Goal: Task Accomplishment & Management: Manage account settings

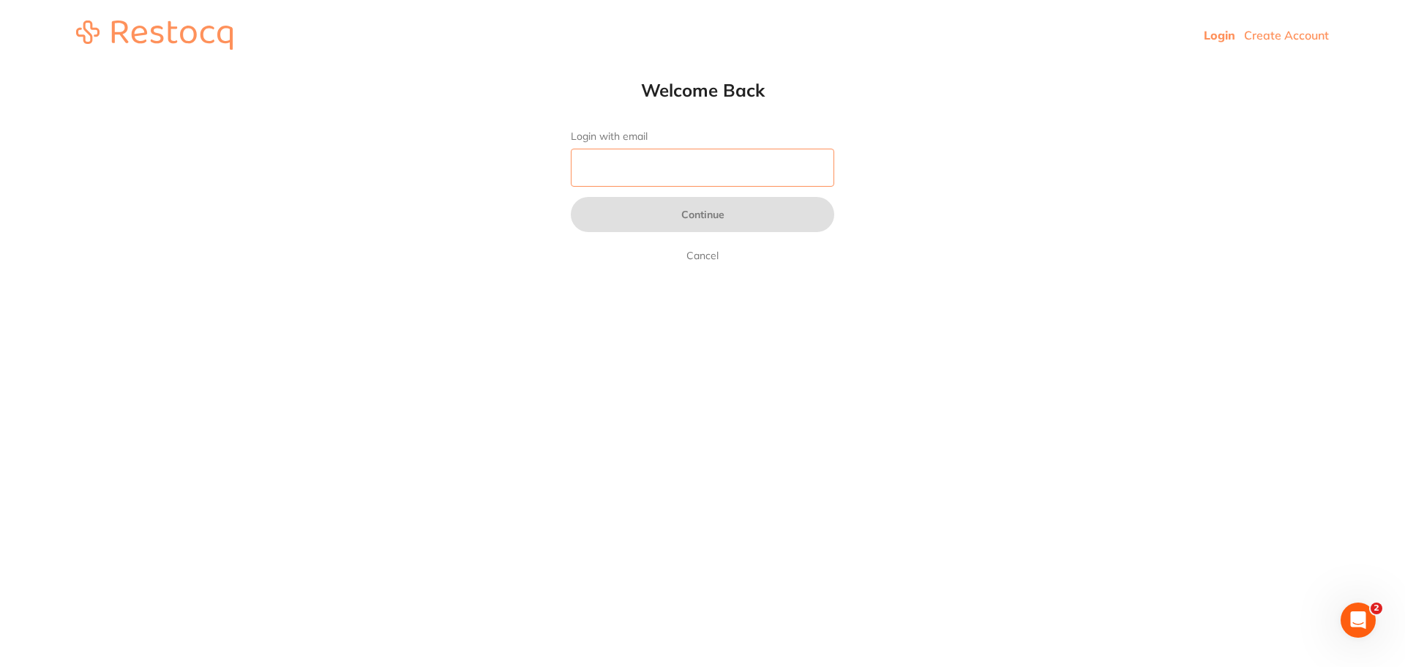
drag, startPoint x: 618, startPoint y: 161, endPoint x: 610, endPoint y: 186, distance: 25.9
click at [621, 162] on input "Login with email" at bounding box center [702, 168] width 263 height 38
type input "reception@helixdentistry.com.au"
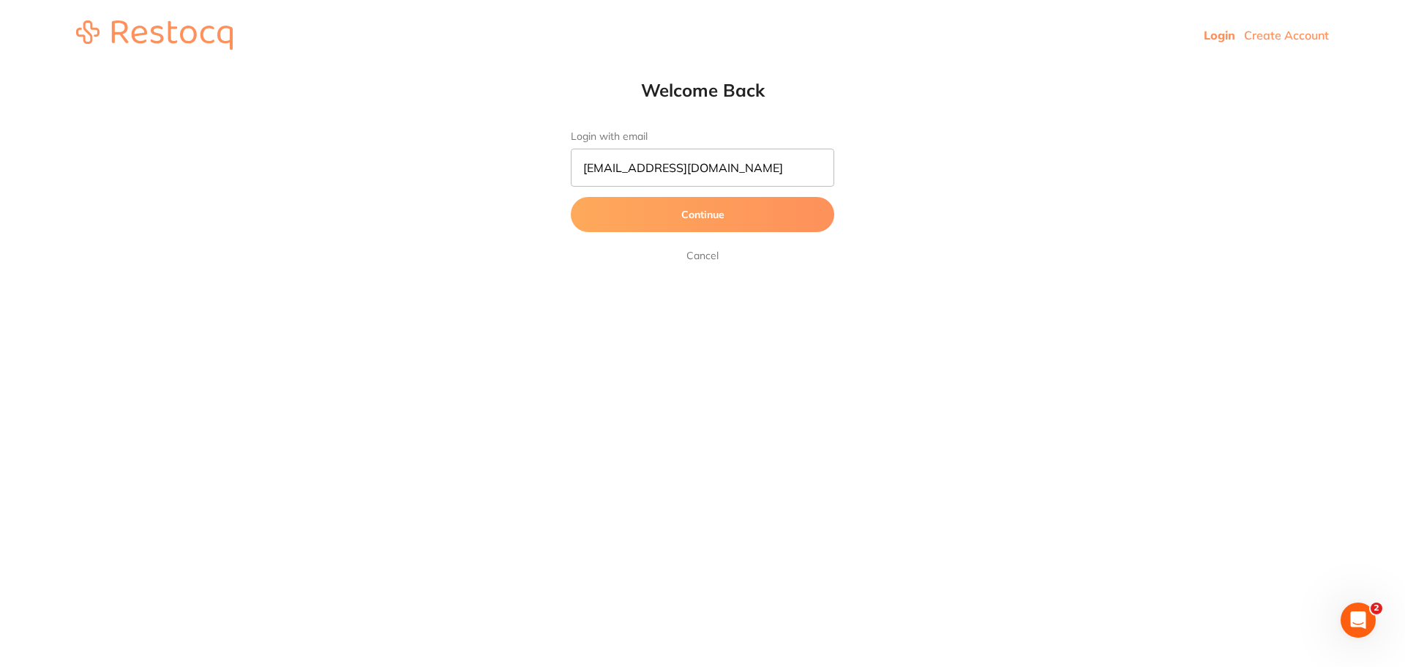
click at [697, 215] on button "Continue" at bounding box center [702, 214] width 263 height 35
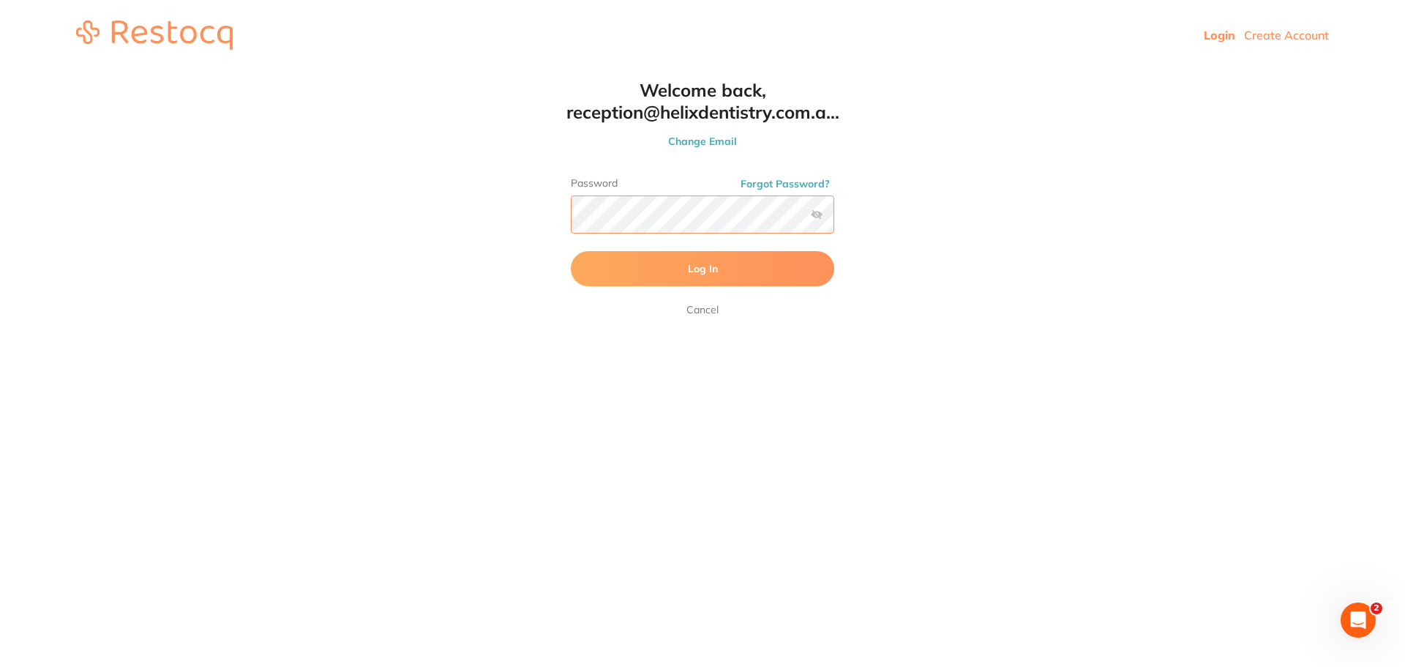
click at [571, 251] on button "Log In" at bounding box center [702, 268] width 263 height 35
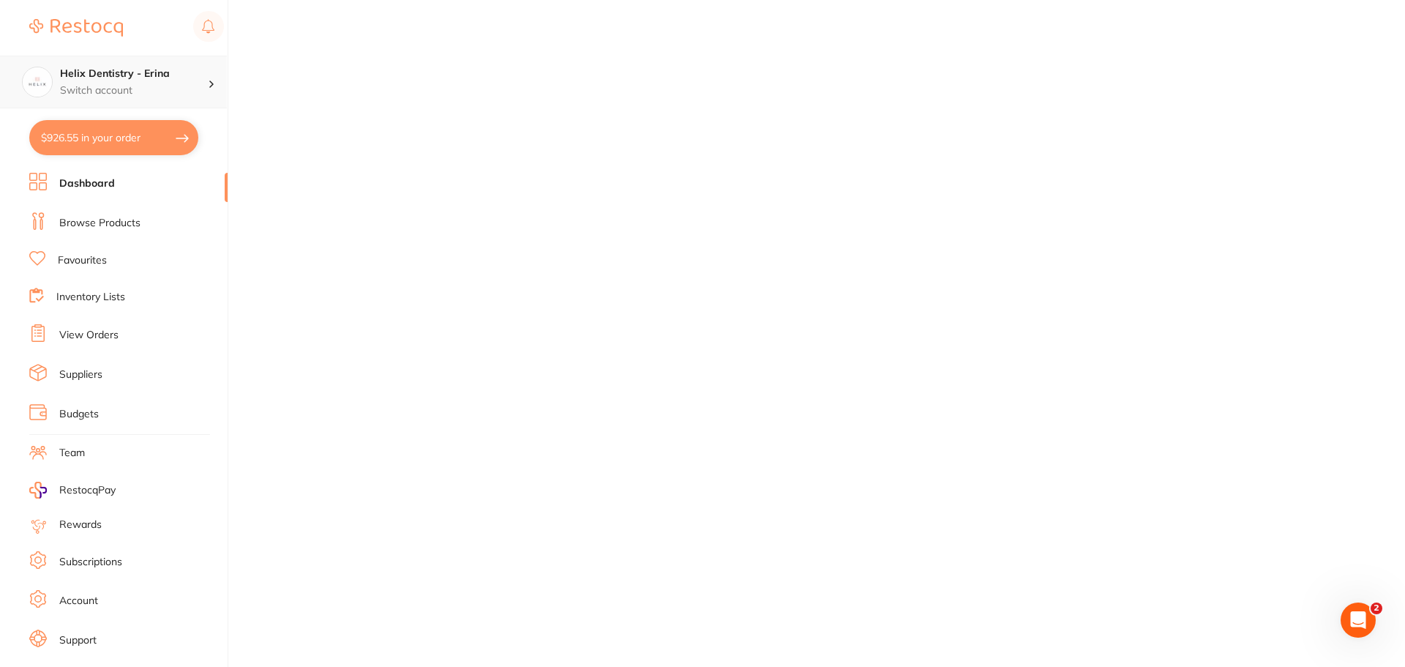
click at [187, 75] on h4 "Helix Dentistry - Erina" at bounding box center [134, 74] width 148 height 15
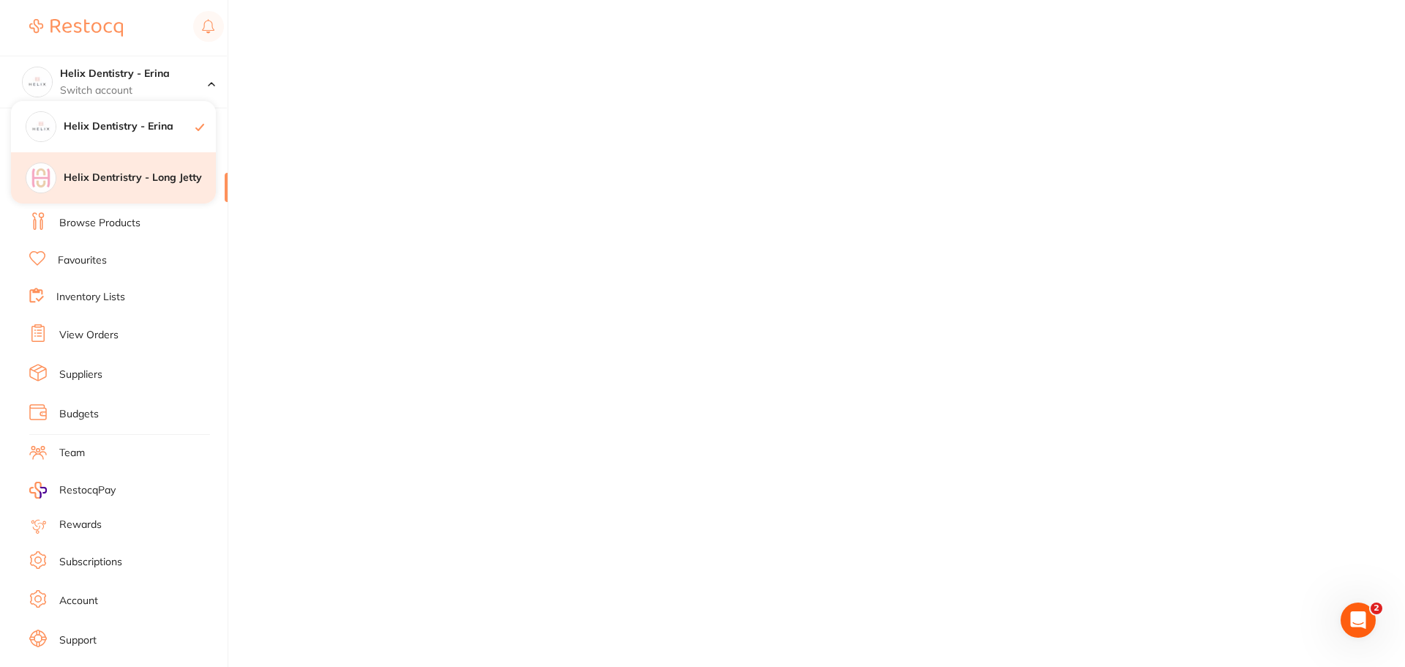
click at [190, 175] on h4 "Helix Dentristry - Long Jetty" at bounding box center [140, 177] width 152 height 15
checkbox input "true"
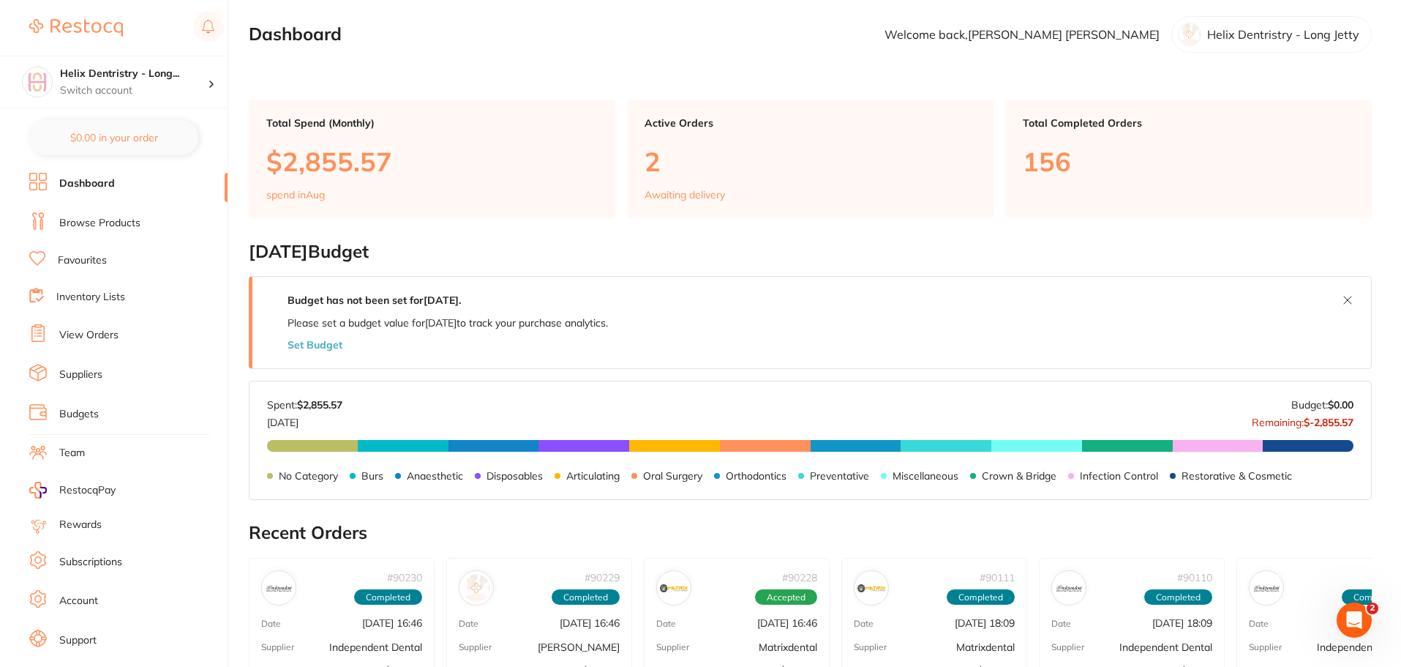
scroll to position [293, 0]
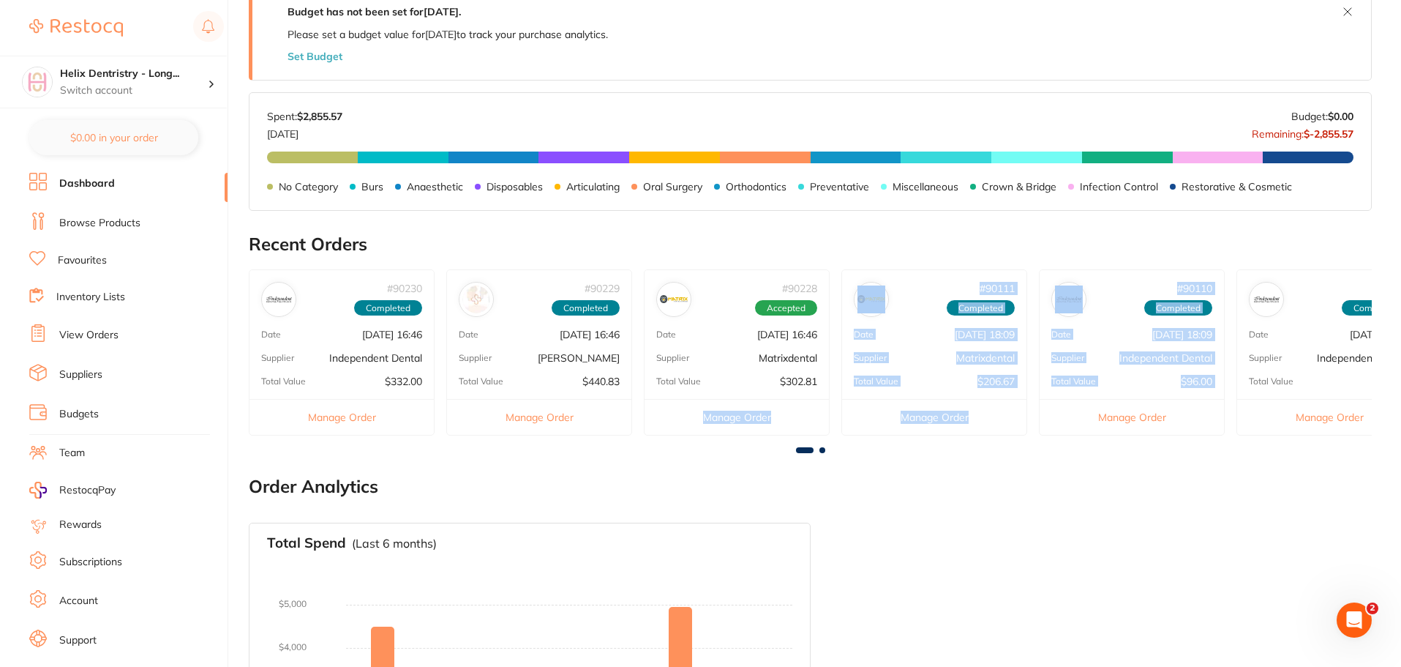
drag, startPoint x: 1161, startPoint y: 389, endPoint x: 678, endPoint y: 417, distance: 483.7
click at [694, 413] on div "# 90230 Completed Date Aug 13 2025, 16:46 Supplier Independent Dental Total Val…" at bounding box center [810, 358] width 1123 height 178
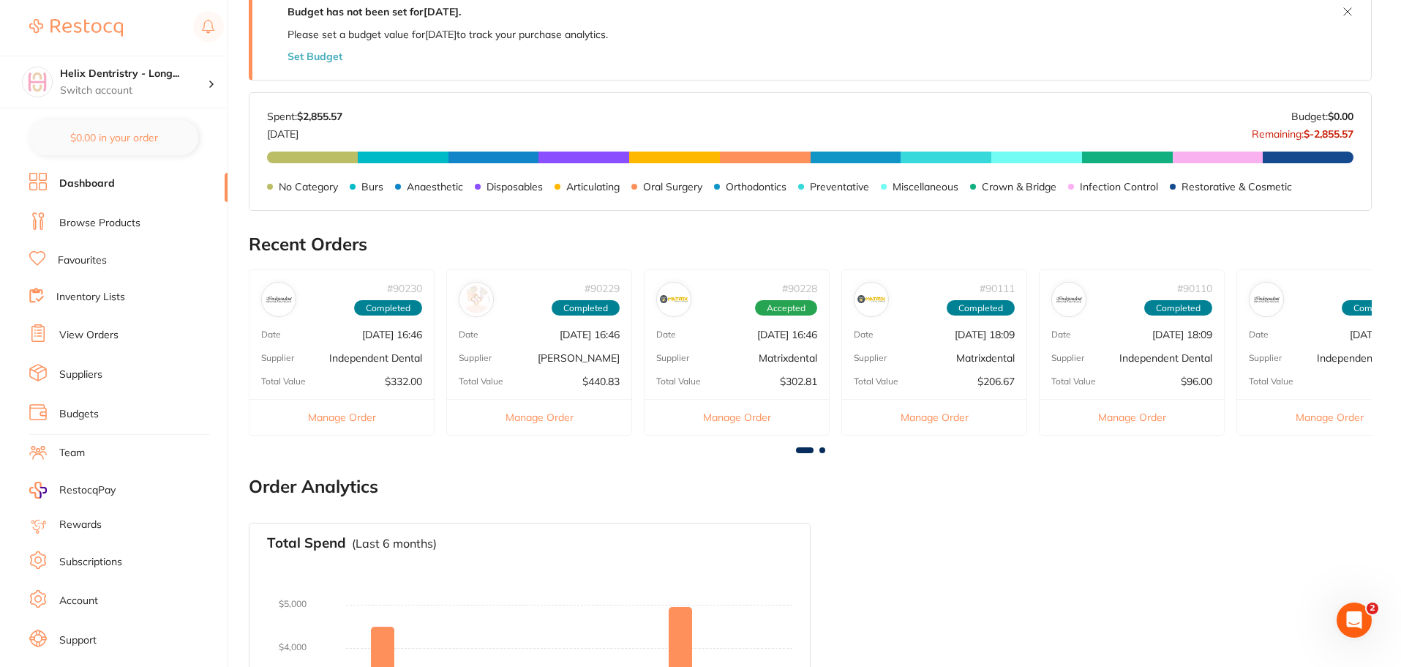
click at [97, 332] on link "View Orders" at bounding box center [88, 335] width 59 height 15
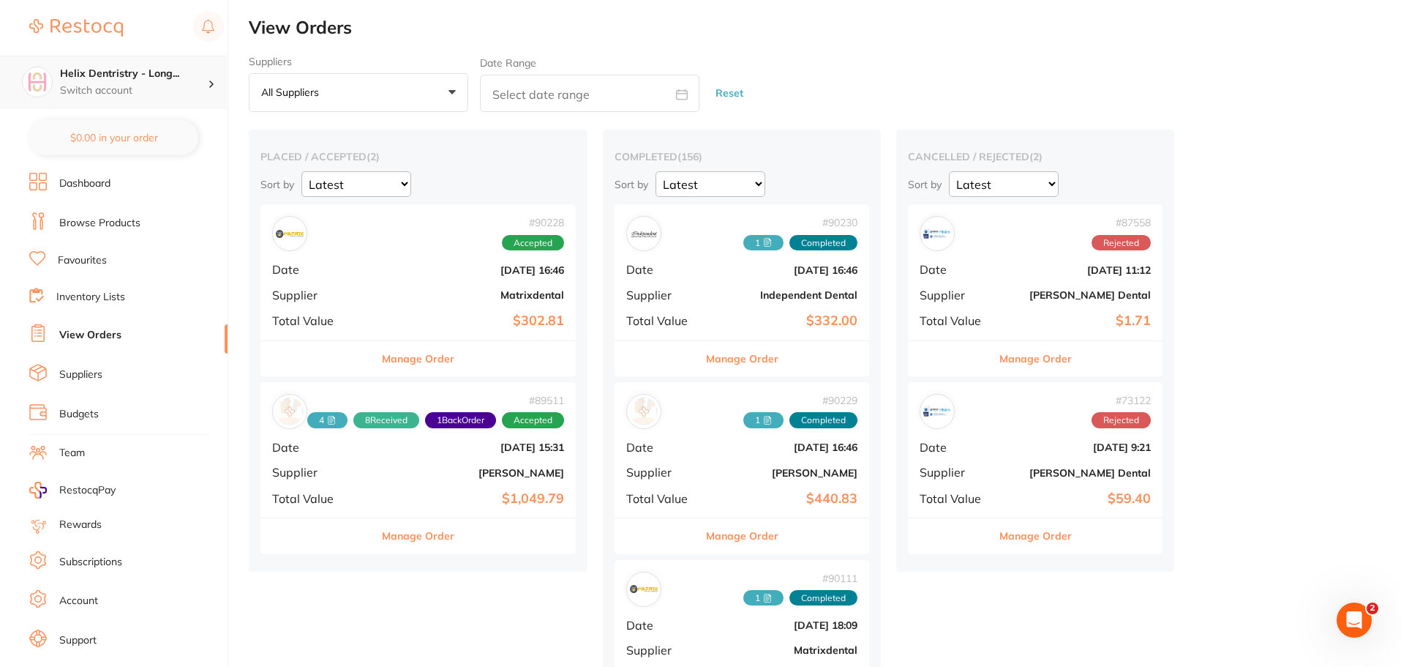
click at [176, 89] on p "Switch account" at bounding box center [134, 90] width 148 height 15
click at [184, 86] on p "Switch account" at bounding box center [134, 90] width 148 height 15
click at [189, 76] on h4 "Helix Dentristry - Long..." at bounding box center [134, 74] width 148 height 15
drag, startPoint x: 228, startPoint y: 244, endPoint x: 218, endPoint y: 240, distance: 10.5
click at [220, 241] on section "Helix Dentristry - Long... Switch account $0.00 in your order Dashboard Browse …" at bounding box center [114, 333] width 228 height 667
